Goal: Navigation & Orientation: Find specific page/section

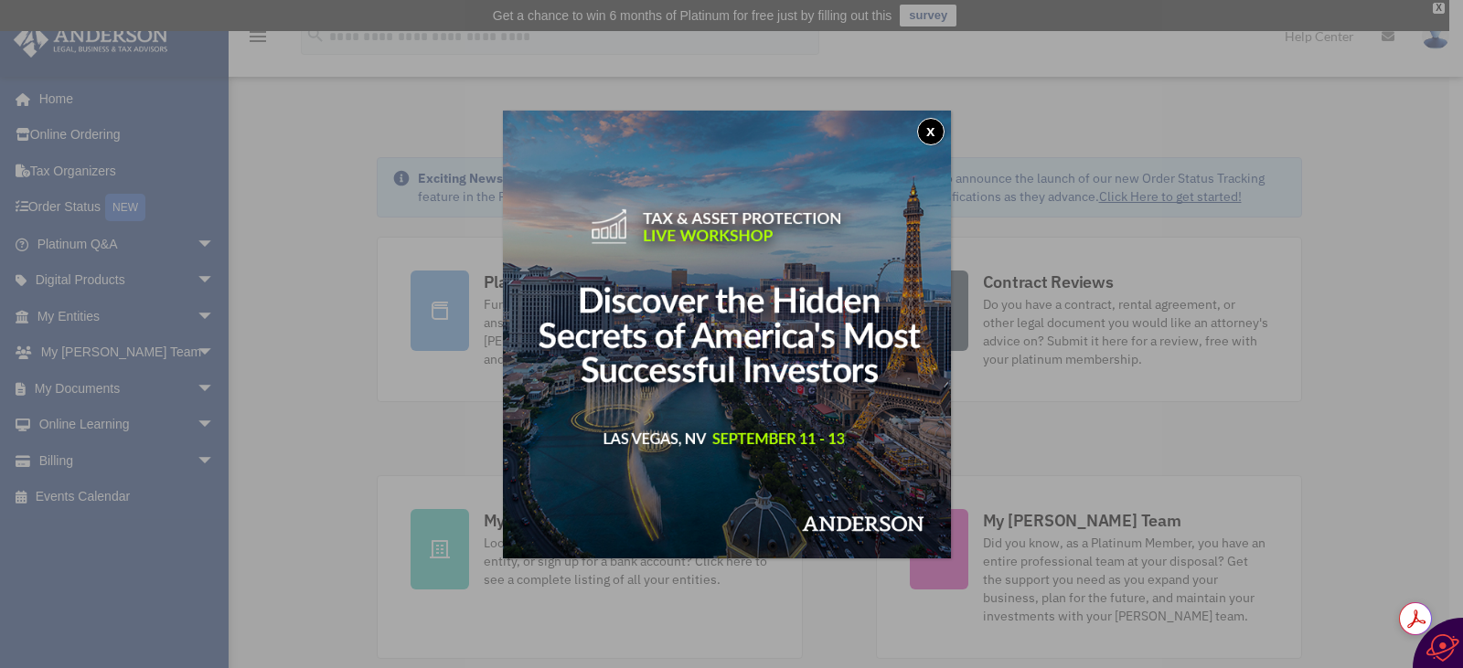
click at [932, 131] on button "x" at bounding box center [930, 131] width 27 height 27
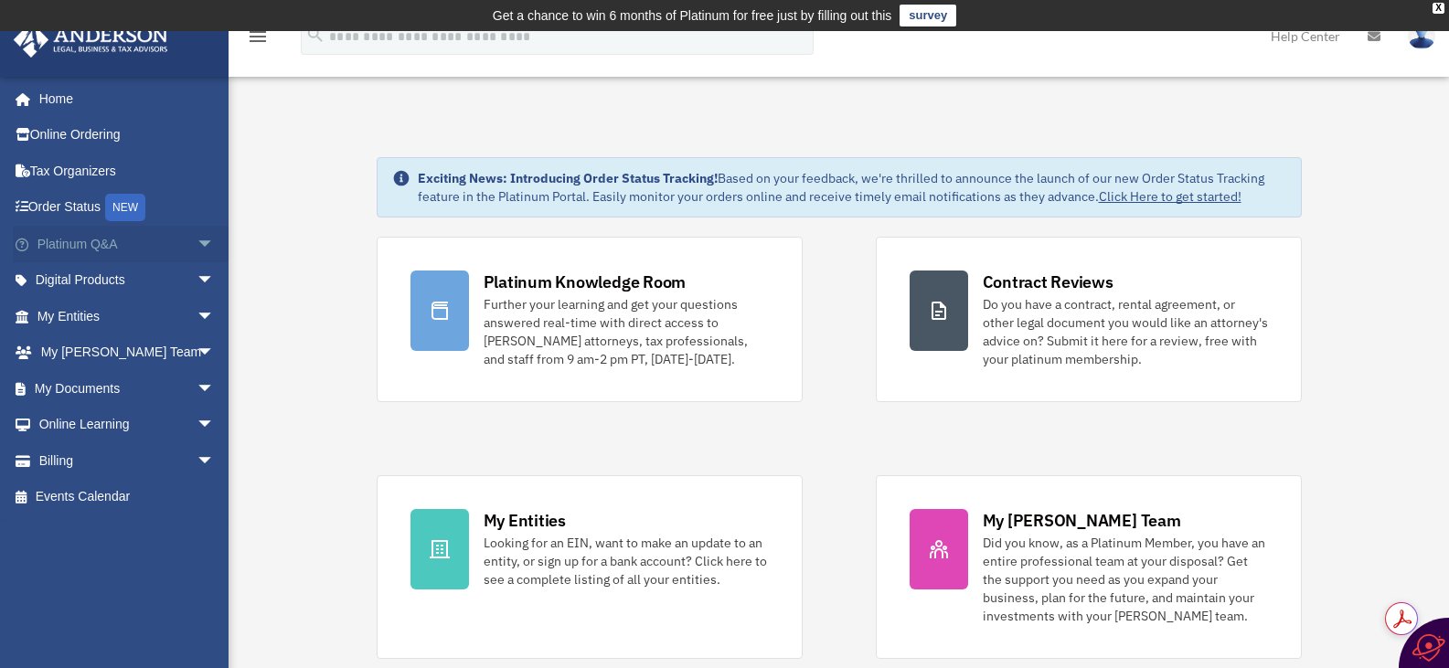
click at [76, 248] on link "Platinum Q&A arrow_drop_down" at bounding box center [128, 244] width 230 height 37
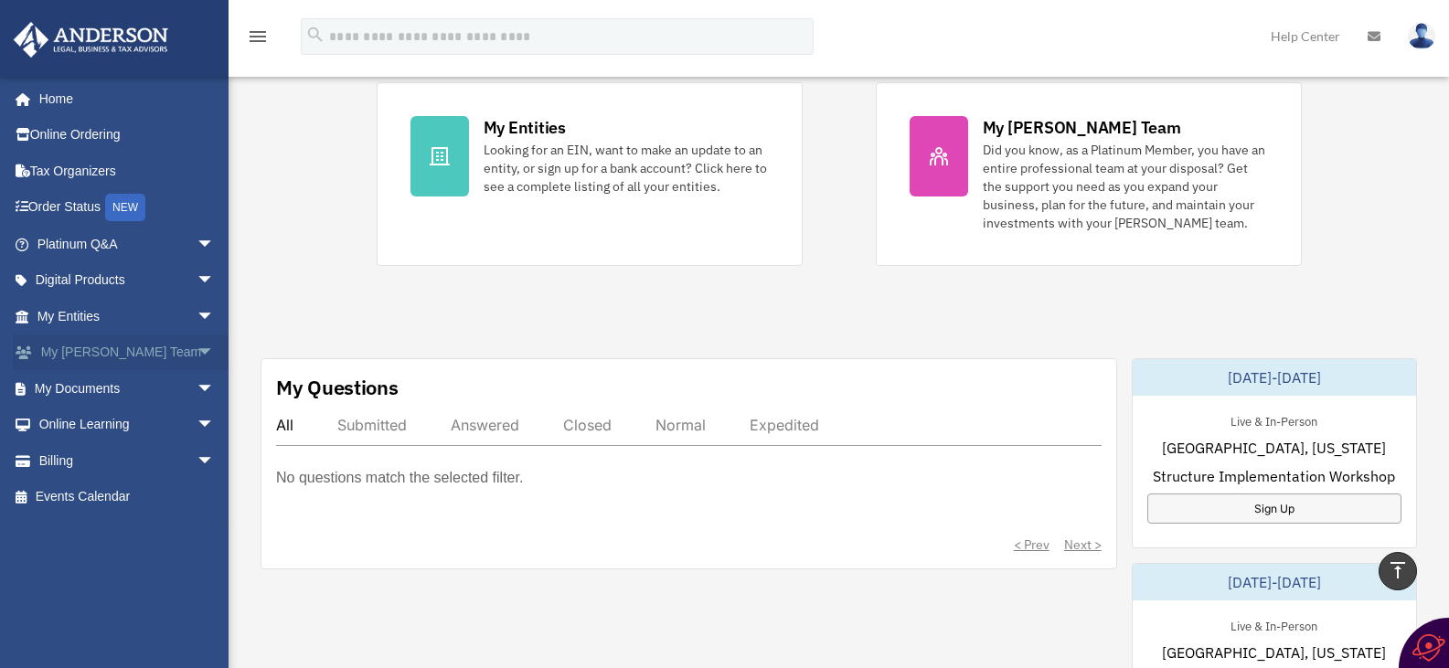
scroll to position [397, 0]
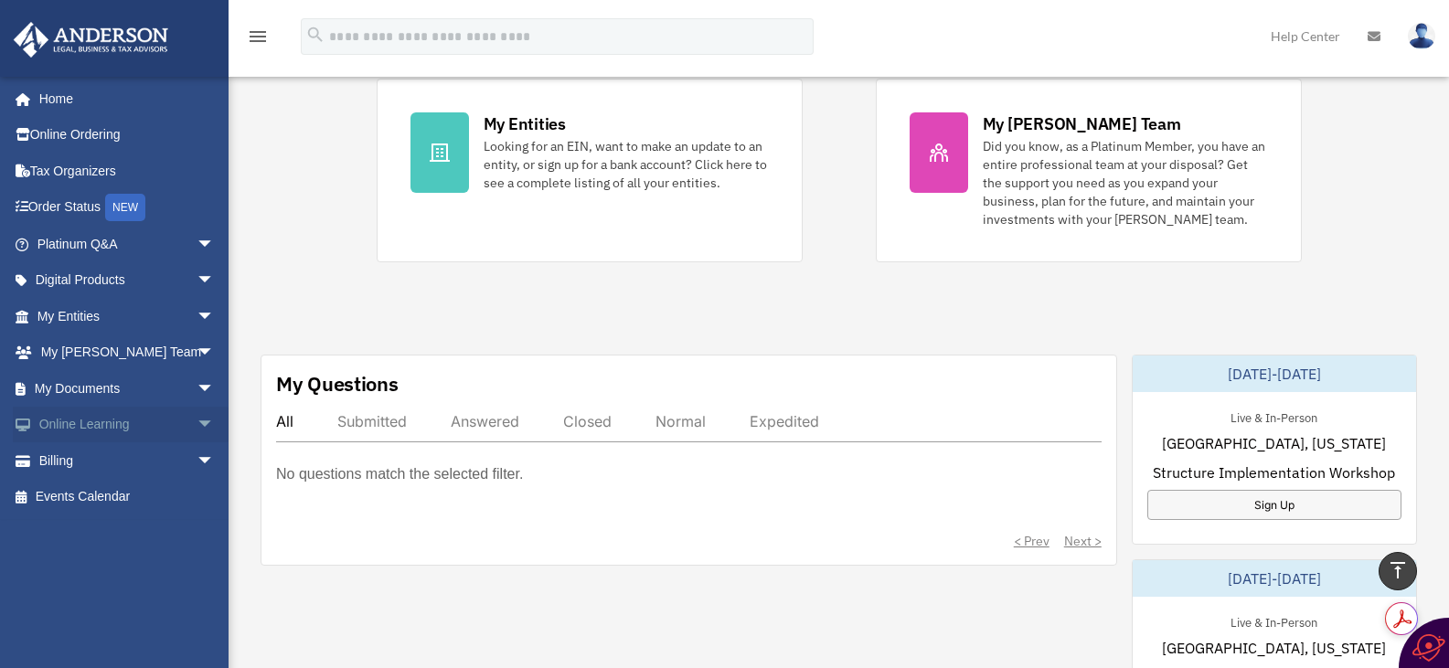
click at [113, 422] on link "Online Learning arrow_drop_down" at bounding box center [128, 425] width 230 height 37
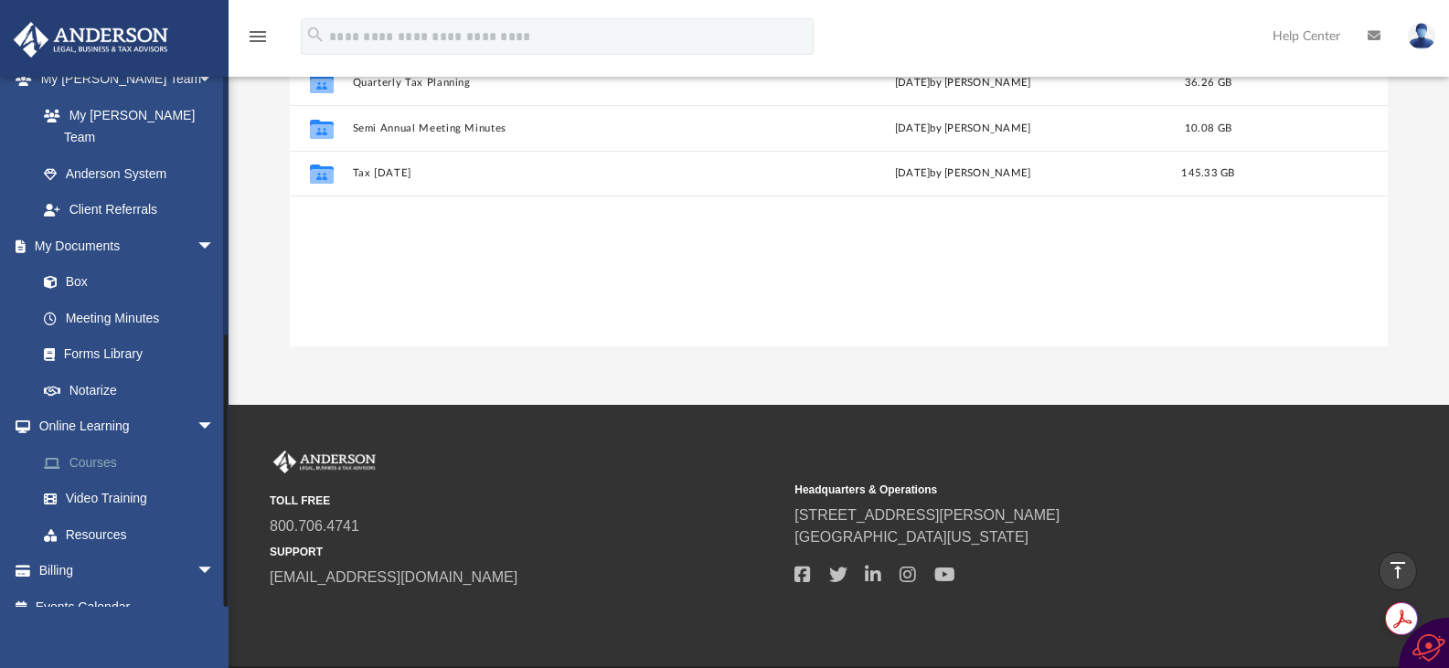
scroll to position [402, 1085]
click at [99, 444] on link "Courses" at bounding box center [134, 462] width 217 height 37
